Goal: Task Accomplishment & Management: Use online tool/utility

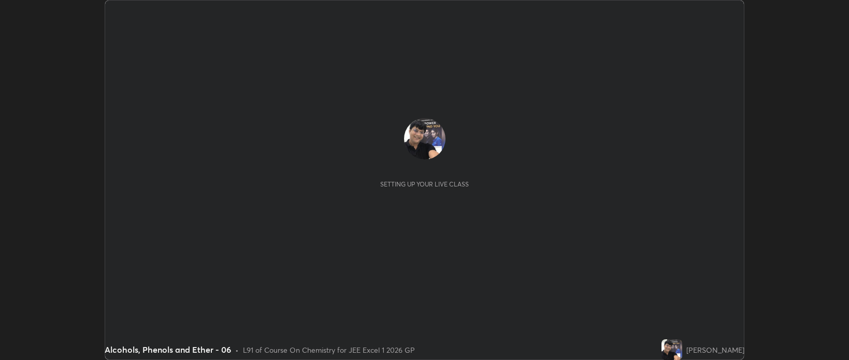
scroll to position [360, 849]
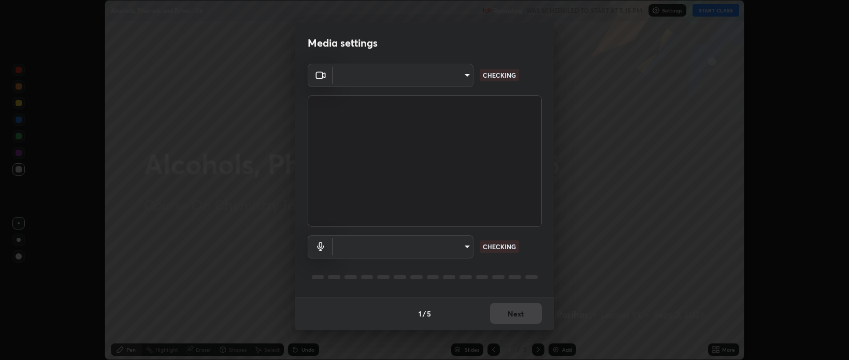
type input "bcb9d7dafccbd8d00e6ada9b6dd7e52ba20ca67bbbba0d0563dd421ab33f40a5"
click at [467, 247] on body "Erase all Alcohols, Phenols and Ether - 06 Recording WAS SCHEDULED TO START AT …" at bounding box center [424, 180] width 849 height 360
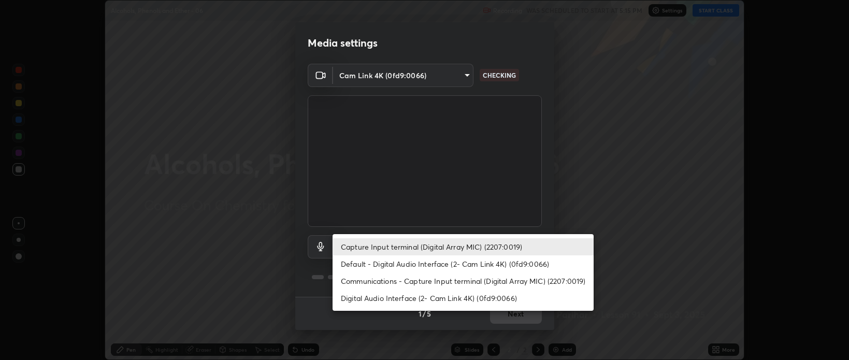
click at [467, 298] on li "Digital Audio Interface (2- Cam Link 4K) (0fd9:0066)" at bounding box center [463, 298] width 261 height 17
type input "baff733a2c5a422a43a6cd2bdb8f1999299aa183d5e30161d14eaaa7db90469b"
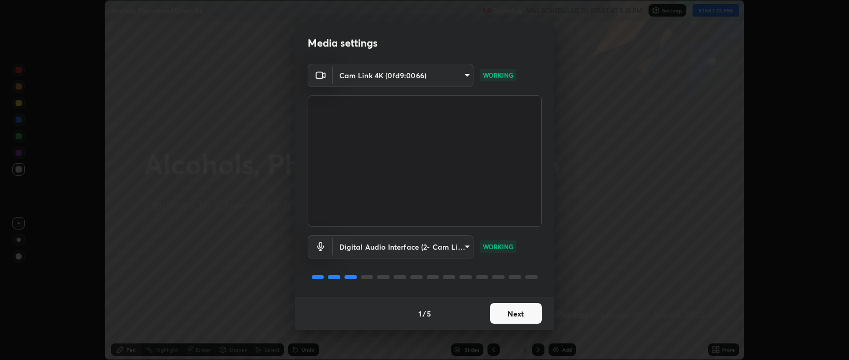
click at [516, 319] on button "Next" at bounding box center [516, 313] width 52 height 21
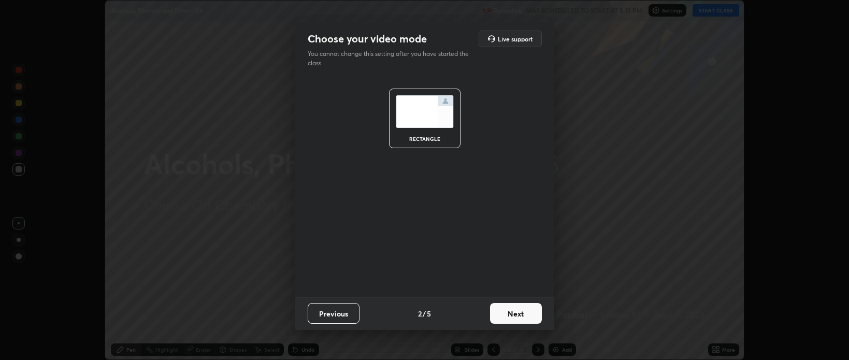
click at [517, 316] on button "Next" at bounding box center [516, 313] width 52 height 21
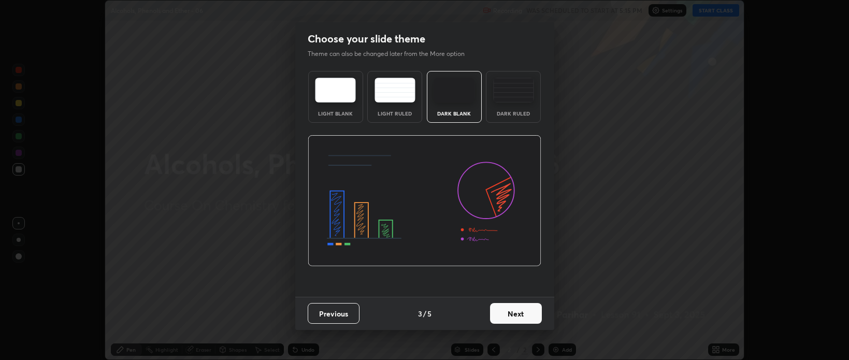
click at [525, 314] on button "Next" at bounding box center [516, 313] width 52 height 21
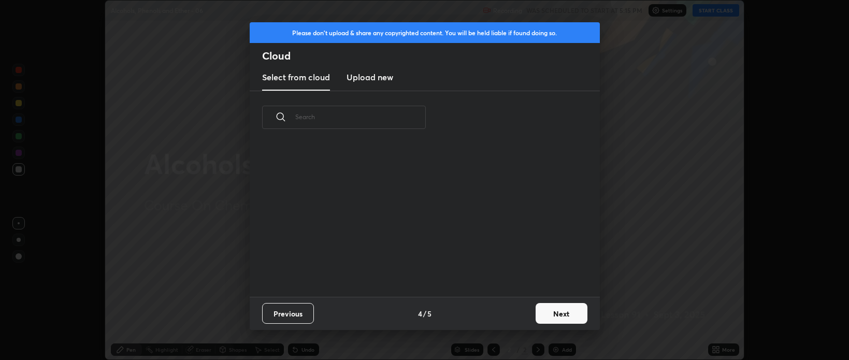
click at [558, 312] on button "Next" at bounding box center [562, 313] width 52 height 21
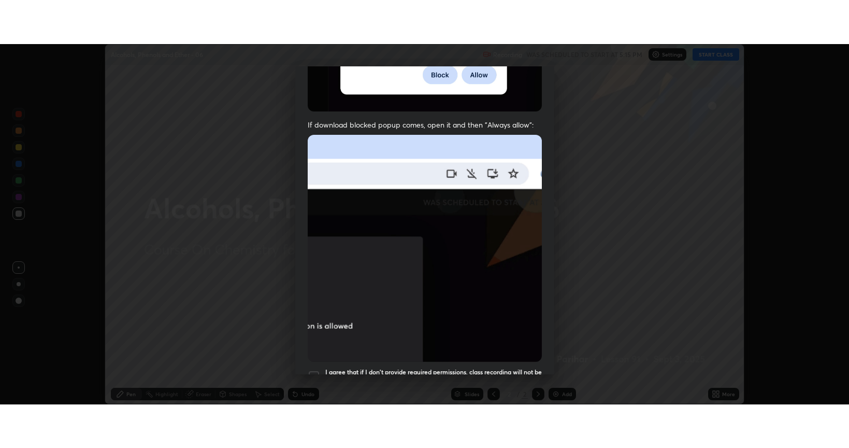
scroll to position [210, 0]
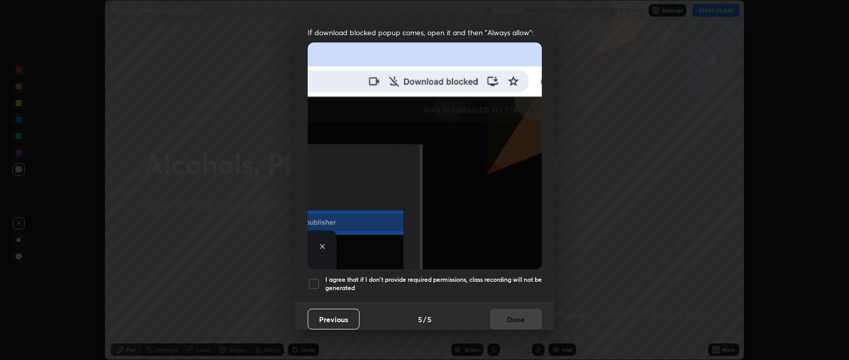
click at [312, 278] on div at bounding box center [314, 284] width 12 height 12
click at [513, 314] on button "Done" at bounding box center [516, 319] width 52 height 21
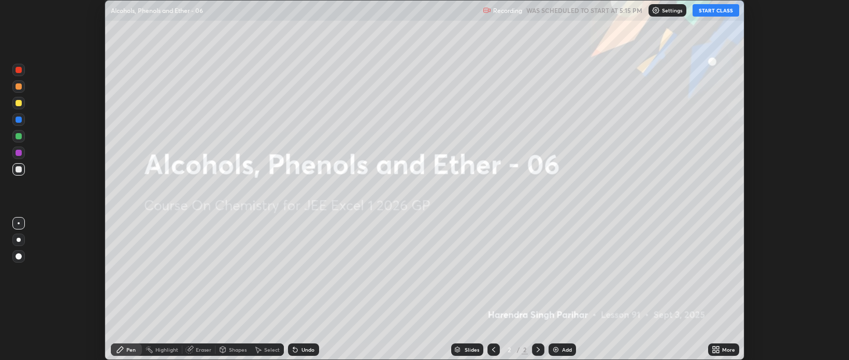
click at [709, 12] on button "START CLASS" at bounding box center [716, 10] width 47 height 12
click at [716, 349] on icon at bounding box center [716, 350] width 8 height 8
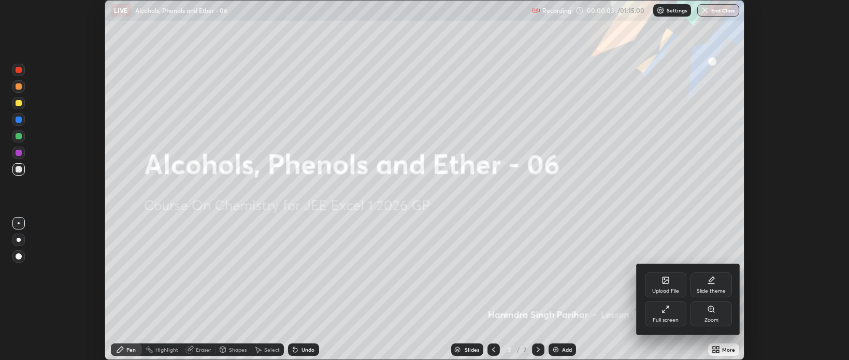
click at [665, 312] on icon at bounding box center [666, 309] width 8 height 8
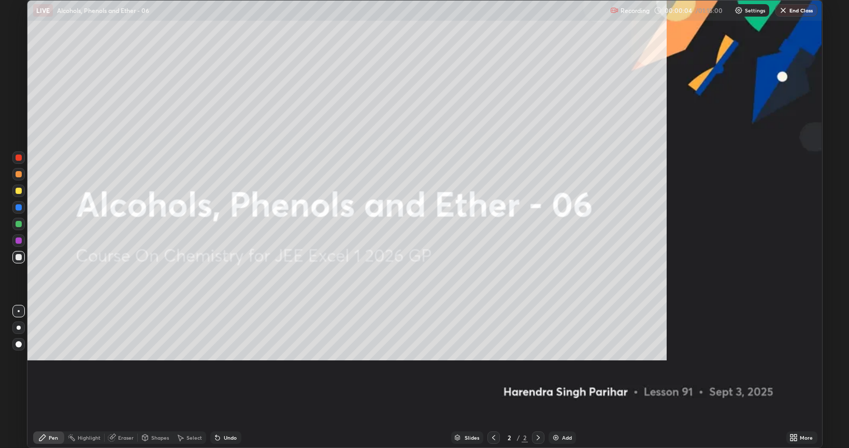
scroll to position [448, 849]
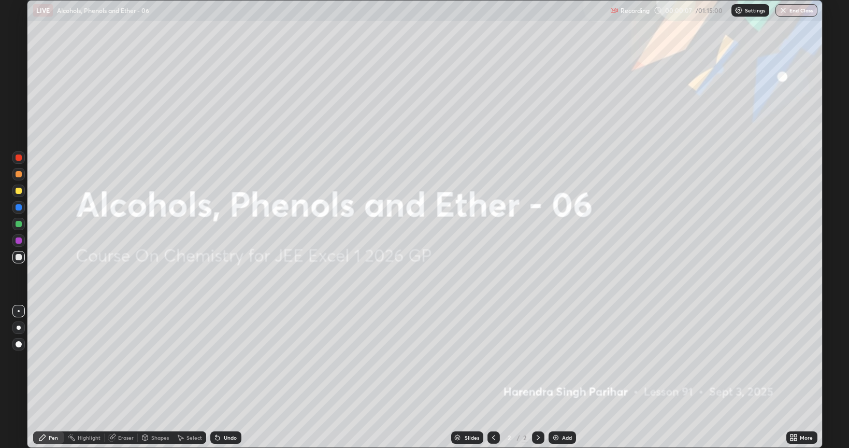
click at [556, 360] on img at bounding box center [556, 437] width 8 height 8
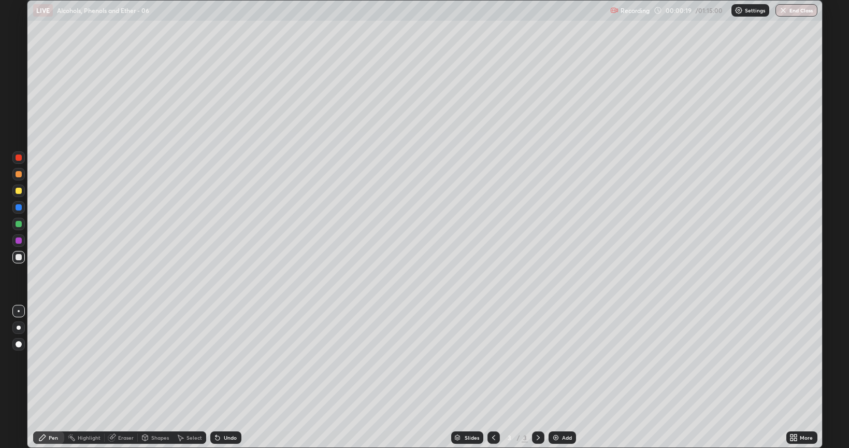
click at [18, 343] on div at bounding box center [19, 344] width 6 height 6
click at [17, 255] on div at bounding box center [19, 257] width 6 height 6
click at [225, 360] on div "Undo" at bounding box center [230, 437] width 13 height 5
click at [216, 360] on icon at bounding box center [218, 438] width 4 height 4
click at [219, 360] on div "Undo" at bounding box center [225, 437] width 31 height 12
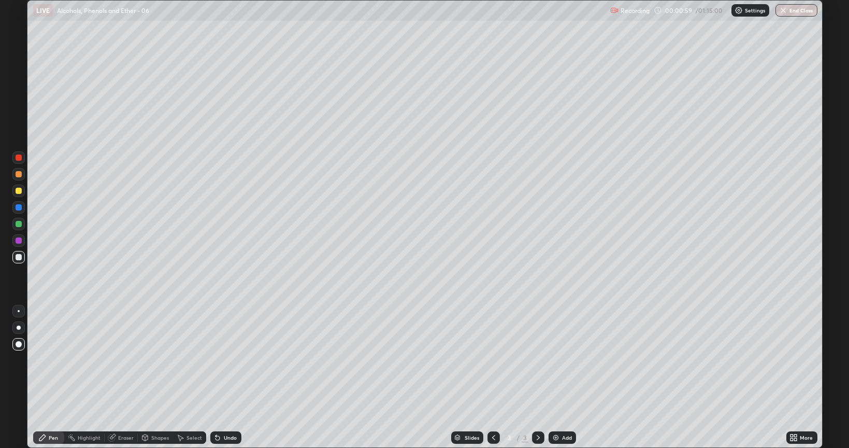
click at [222, 360] on div "Undo" at bounding box center [225, 437] width 31 height 12
click at [18, 191] on div at bounding box center [19, 191] width 6 height 6
click at [20, 189] on div at bounding box center [19, 191] width 6 height 6
click at [15, 221] on div at bounding box center [18, 224] width 12 height 12
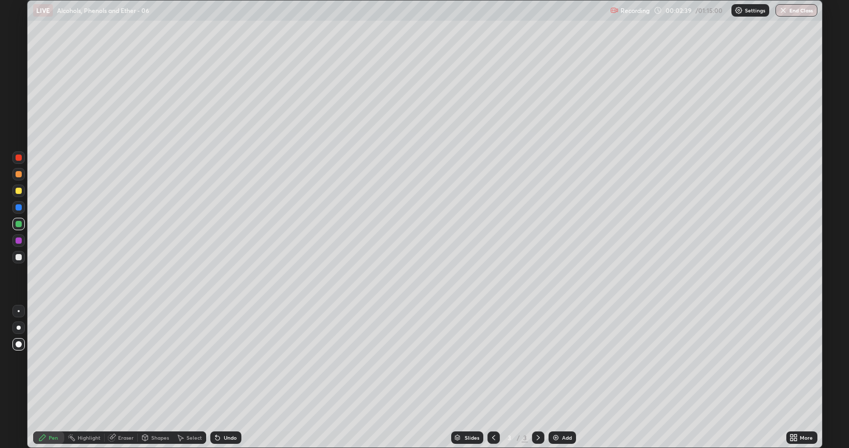
click at [18, 174] on div at bounding box center [19, 174] width 6 height 6
click at [17, 225] on div at bounding box center [19, 224] width 6 height 6
click at [18, 191] on div at bounding box center [19, 191] width 6 height 6
click at [19, 256] on div at bounding box center [19, 257] width 6 height 6
click at [20, 223] on div at bounding box center [19, 224] width 6 height 6
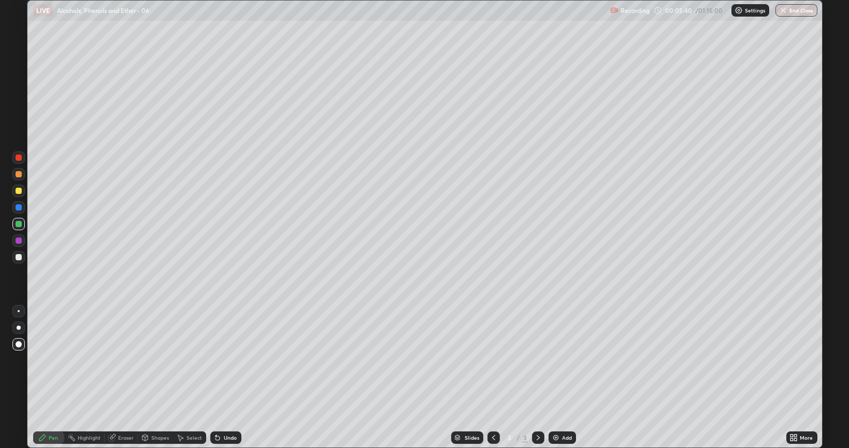
click at [554, 360] on img at bounding box center [556, 437] width 8 height 8
click at [17, 256] on div at bounding box center [19, 257] width 6 height 6
click at [18, 188] on div at bounding box center [19, 191] width 6 height 6
click at [20, 178] on div at bounding box center [18, 174] width 12 height 12
click at [19, 225] on div at bounding box center [19, 224] width 6 height 6
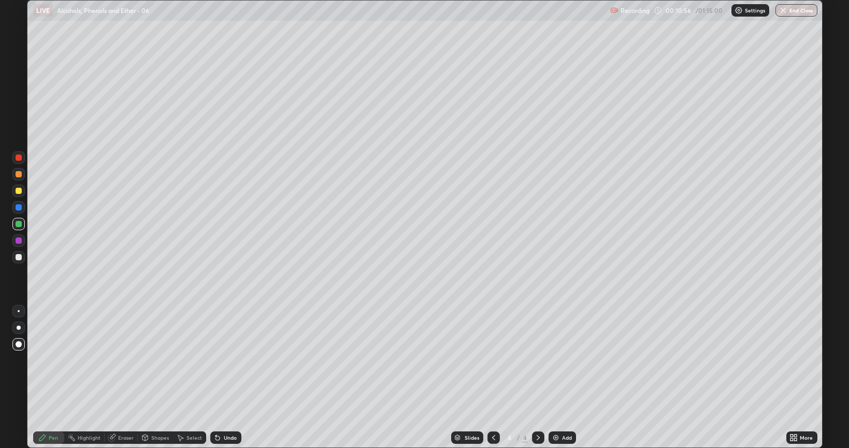
click at [19, 257] on div at bounding box center [19, 257] width 6 height 6
click at [558, 360] on img at bounding box center [556, 437] width 8 height 8
click at [18, 190] on div at bounding box center [19, 191] width 6 height 6
click at [219, 360] on icon at bounding box center [217, 437] width 8 height 8
click at [221, 360] on div "Undo" at bounding box center [225, 437] width 31 height 12
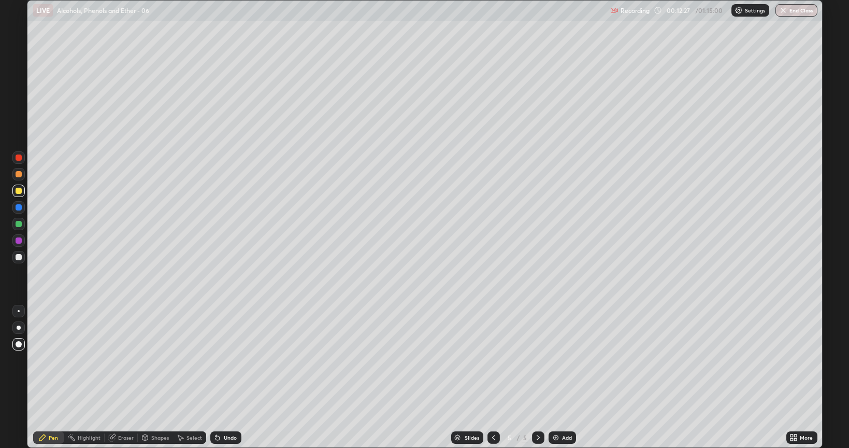
click at [223, 360] on div "Undo" at bounding box center [225, 437] width 31 height 12
click at [18, 224] on div at bounding box center [19, 224] width 6 height 6
click at [17, 257] on div at bounding box center [19, 257] width 6 height 6
click at [19, 174] on div at bounding box center [19, 174] width 6 height 6
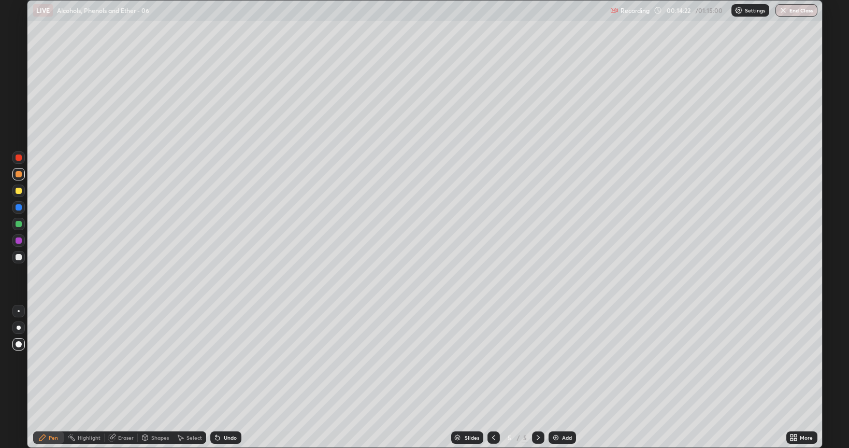
click at [18, 223] on div at bounding box center [19, 224] width 6 height 6
click at [160, 360] on div "Shapes" at bounding box center [155, 437] width 35 height 12
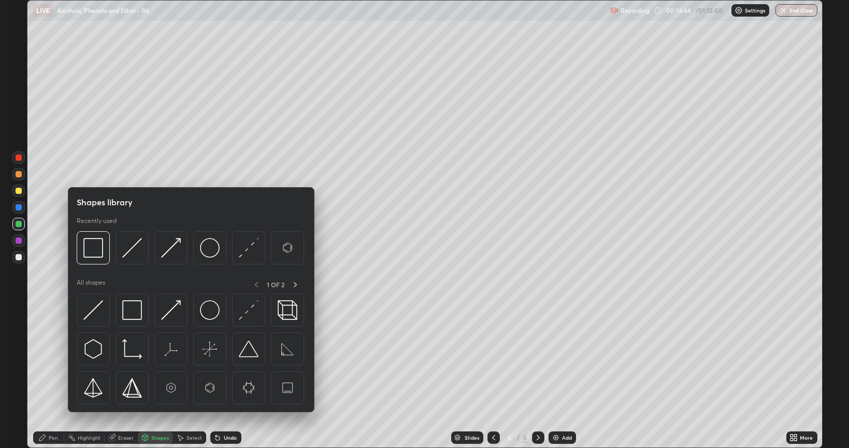
click at [126, 360] on div "Eraser" at bounding box center [126, 437] width 16 height 5
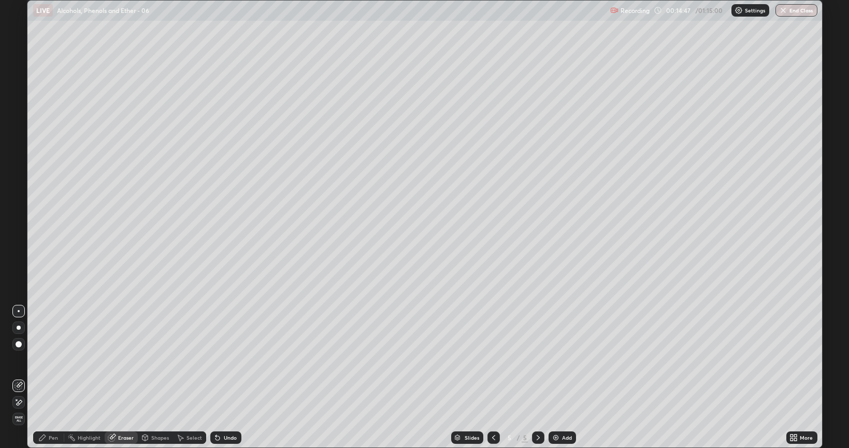
click at [52, 360] on div "Pen" at bounding box center [53, 437] width 9 height 5
click at [558, 360] on img at bounding box center [556, 437] width 8 height 8
click at [17, 259] on div at bounding box center [19, 257] width 6 height 6
click at [19, 191] on div at bounding box center [19, 191] width 6 height 6
click at [16, 226] on div at bounding box center [19, 224] width 6 height 6
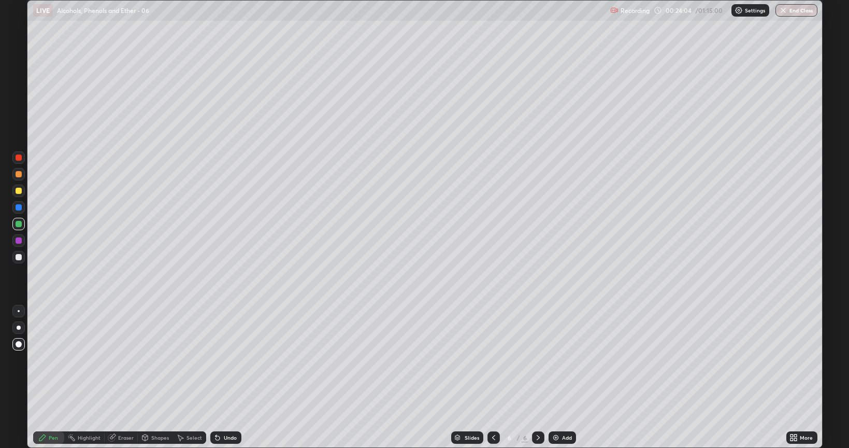
click at [556, 360] on img at bounding box center [556, 437] width 8 height 8
click at [19, 258] on div at bounding box center [19, 257] width 6 height 6
click at [218, 360] on icon at bounding box center [218, 438] width 4 height 4
click at [216, 360] on icon at bounding box center [218, 438] width 4 height 4
click at [21, 224] on div at bounding box center [19, 224] width 6 height 6
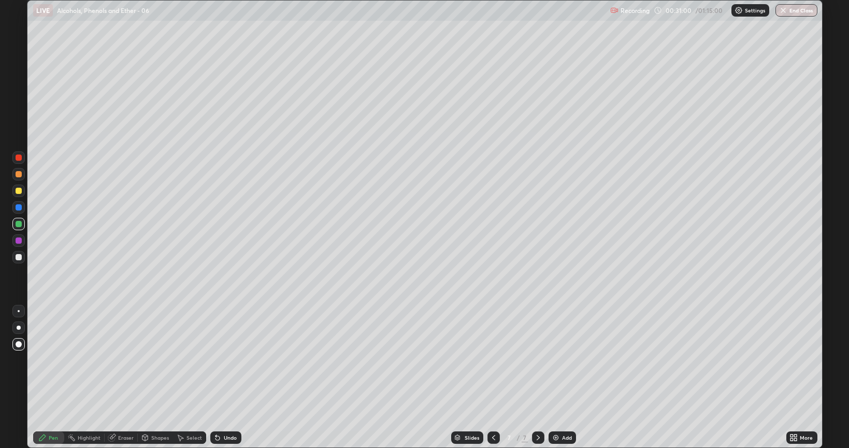
click at [552, 360] on img at bounding box center [556, 437] width 8 height 8
click at [18, 259] on div at bounding box center [19, 257] width 6 height 6
click at [20, 225] on div at bounding box center [19, 224] width 6 height 6
click at [557, 360] on img at bounding box center [556, 437] width 8 height 8
click at [17, 259] on div at bounding box center [19, 257] width 6 height 6
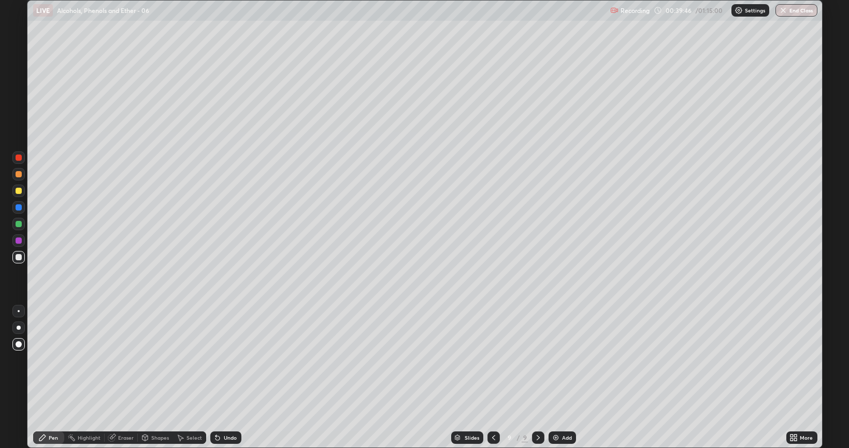
click at [19, 193] on div at bounding box center [19, 191] width 6 height 6
click at [553, 360] on img at bounding box center [556, 437] width 8 height 8
click at [19, 256] on div at bounding box center [19, 257] width 6 height 6
click at [216, 360] on icon at bounding box center [218, 438] width 4 height 4
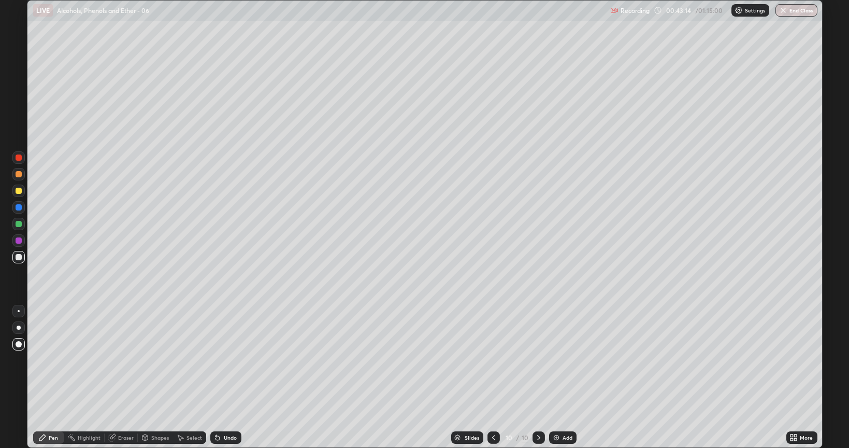
click at [217, 360] on icon at bounding box center [218, 438] width 4 height 4
click at [220, 360] on icon at bounding box center [217, 437] width 8 height 8
click at [222, 360] on div "Undo" at bounding box center [225, 437] width 31 height 12
click at [221, 360] on div "Undo" at bounding box center [225, 437] width 31 height 12
click at [222, 360] on div "Undo" at bounding box center [225, 437] width 31 height 12
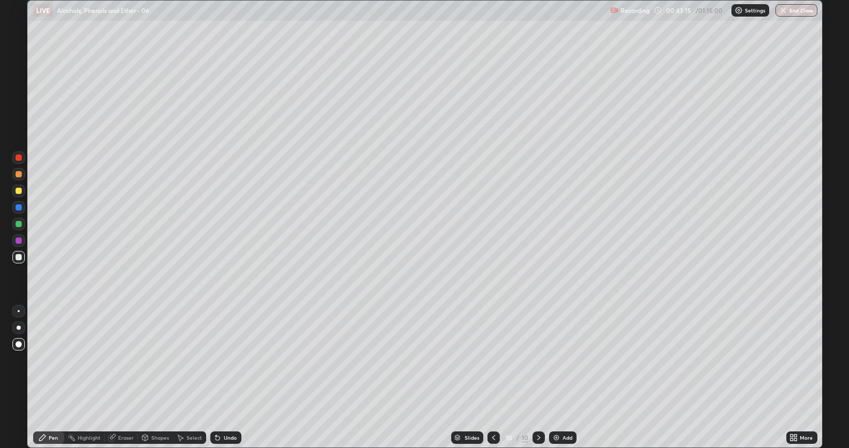
click at [222, 360] on div "Undo" at bounding box center [225, 437] width 31 height 12
click at [223, 360] on div "Undo" at bounding box center [225, 437] width 31 height 12
click at [225, 360] on div "Undo" at bounding box center [225, 437] width 31 height 12
click at [15, 225] on div at bounding box center [18, 224] width 12 height 12
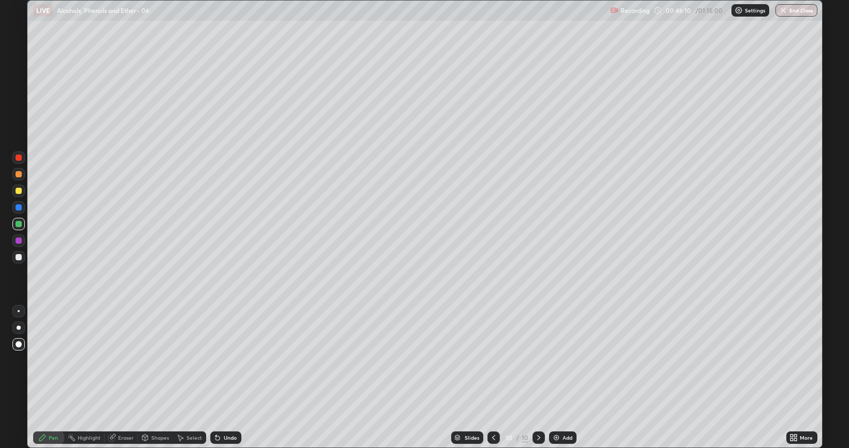
click at [17, 260] on div at bounding box center [18, 257] width 12 height 12
click at [557, 360] on img at bounding box center [556, 437] width 8 height 8
click at [17, 225] on div at bounding box center [19, 224] width 6 height 6
click at [217, 360] on icon at bounding box center [218, 438] width 4 height 4
click at [18, 345] on div at bounding box center [19, 344] width 6 height 6
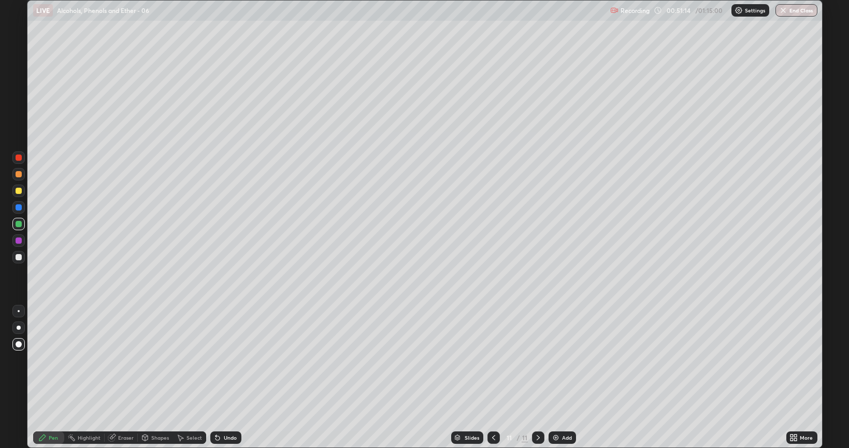
click at [17, 259] on div at bounding box center [19, 257] width 6 height 6
click at [558, 360] on img at bounding box center [556, 437] width 8 height 8
click at [217, 360] on icon at bounding box center [218, 438] width 4 height 4
click at [19, 192] on div at bounding box center [19, 191] width 6 height 6
click at [557, 360] on img at bounding box center [556, 437] width 8 height 8
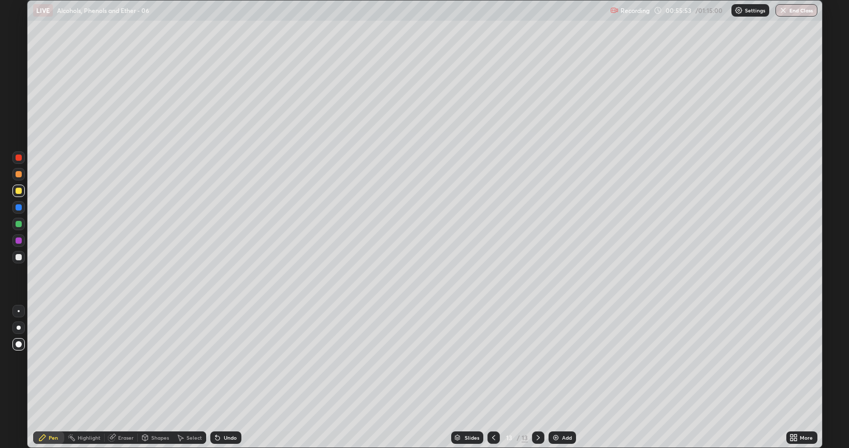
click at [489, 360] on div at bounding box center [493, 437] width 12 height 12
click at [554, 360] on img at bounding box center [556, 437] width 8 height 8
click at [495, 360] on icon at bounding box center [494, 437] width 8 height 8
click at [536, 360] on div at bounding box center [538, 437] width 12 height 12
click at [538, 360] on icon at bounding box center [538, 437] width 8 height 8
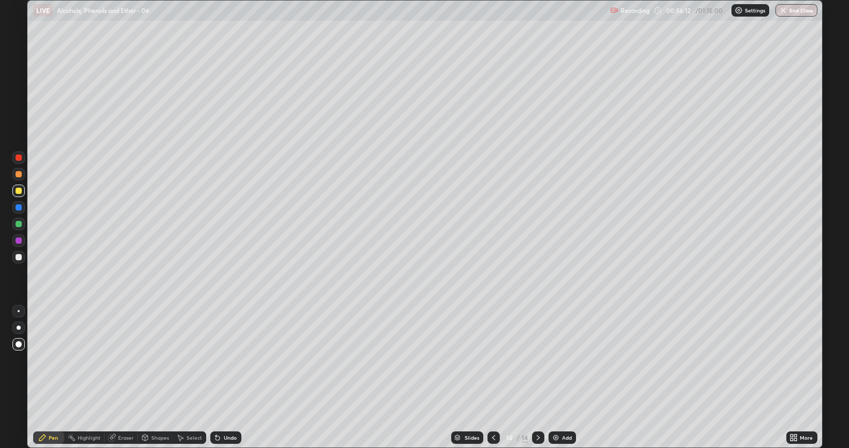
click at [16, 254] on div at bounding box center [19, 257] width 6 height 6
click at [18, 190] on div at bounding box center [19, 191] width 6 height 6
click at [19, 176] on div at bounding box center [19, 174] width 6 height 6
click at [19, 191] on div at bounding box center [19, 191] width 6 height 6
click at [20, 227] on div at bounding box center [18, 224] width 12 height 12
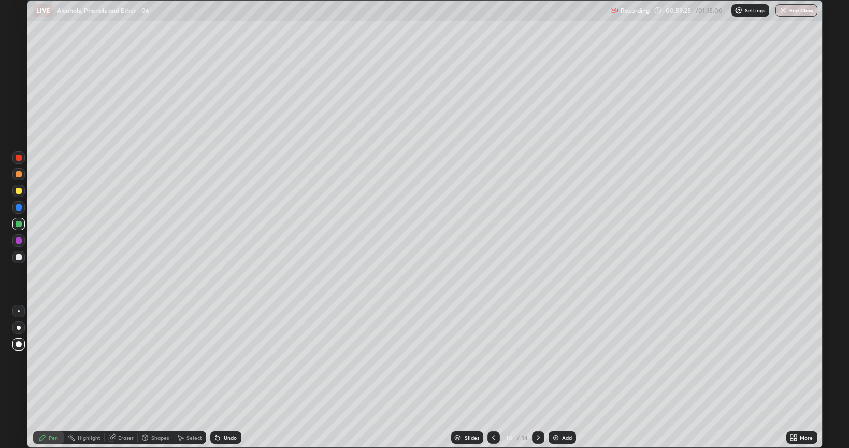
click at [18, 190] on div at bounding box center [19, 191] width 6 height 6
click at [19, 223] on div at bounding box center [19, 224] width 6 height 6
click at [797, 9] on button "End Class" at bounding box center [797, 10] width 42 height 12
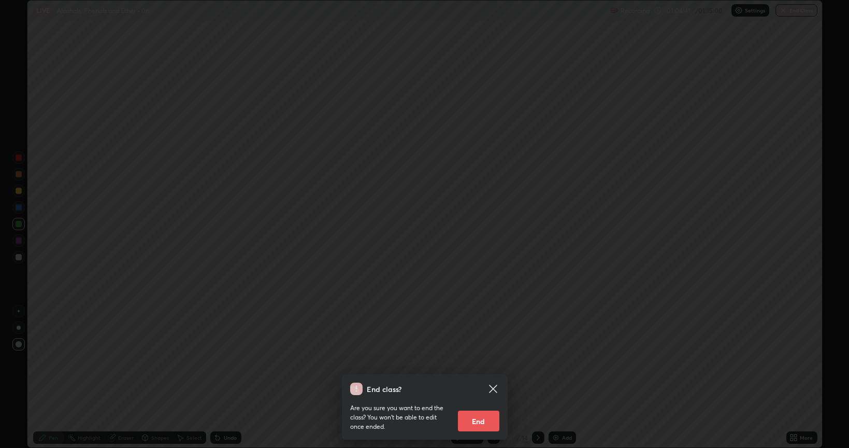
click at [481, 360] on button "End" at bounding box center [478, 420] width 41 height 21
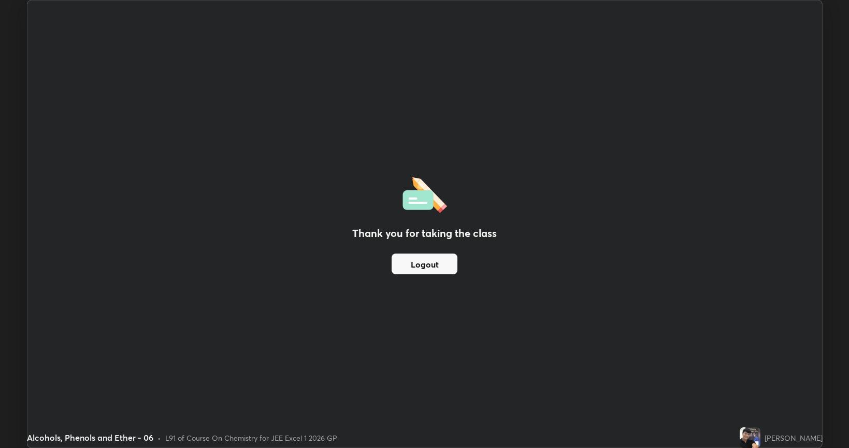
click at [447, 260] on button "Logout" at bounding box center [425, 263] width 66 height 21
